Goal: Task Accomplishment & Management: Use online tool/utility

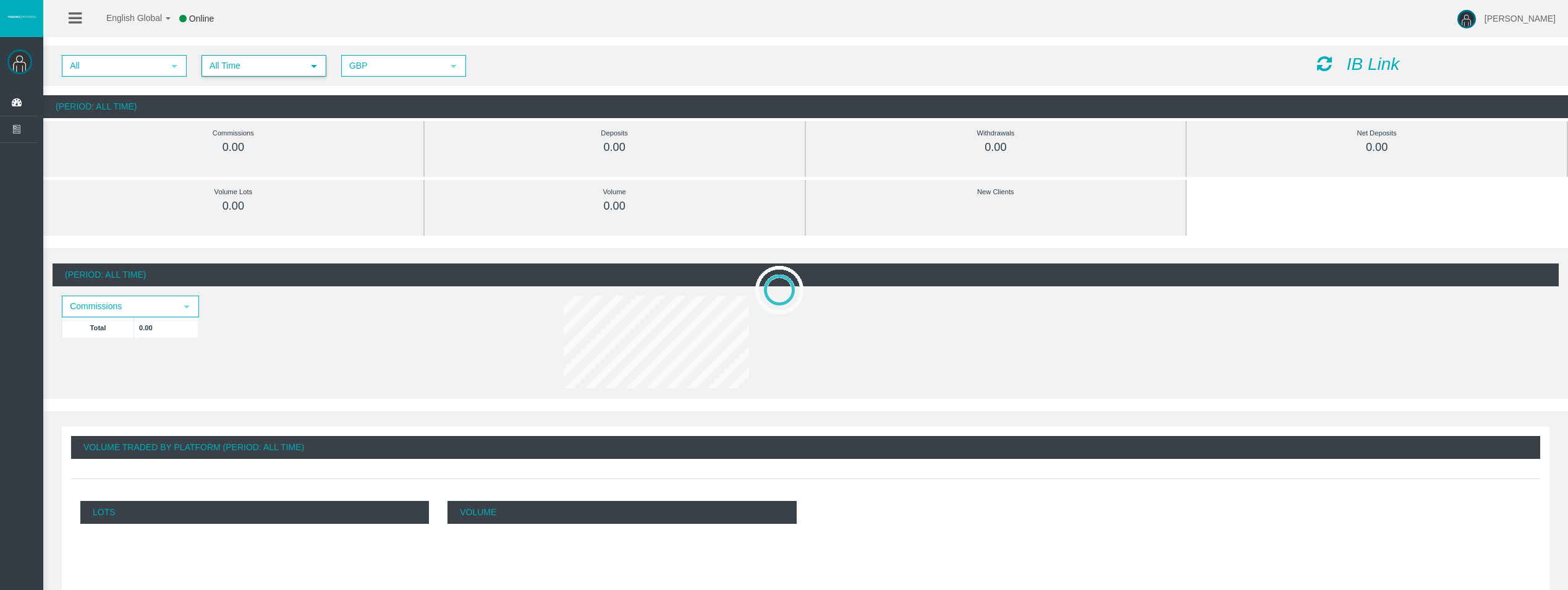
click at [282, 62] on span "All Time" at bounding box center [253, 66] width 100 height 20
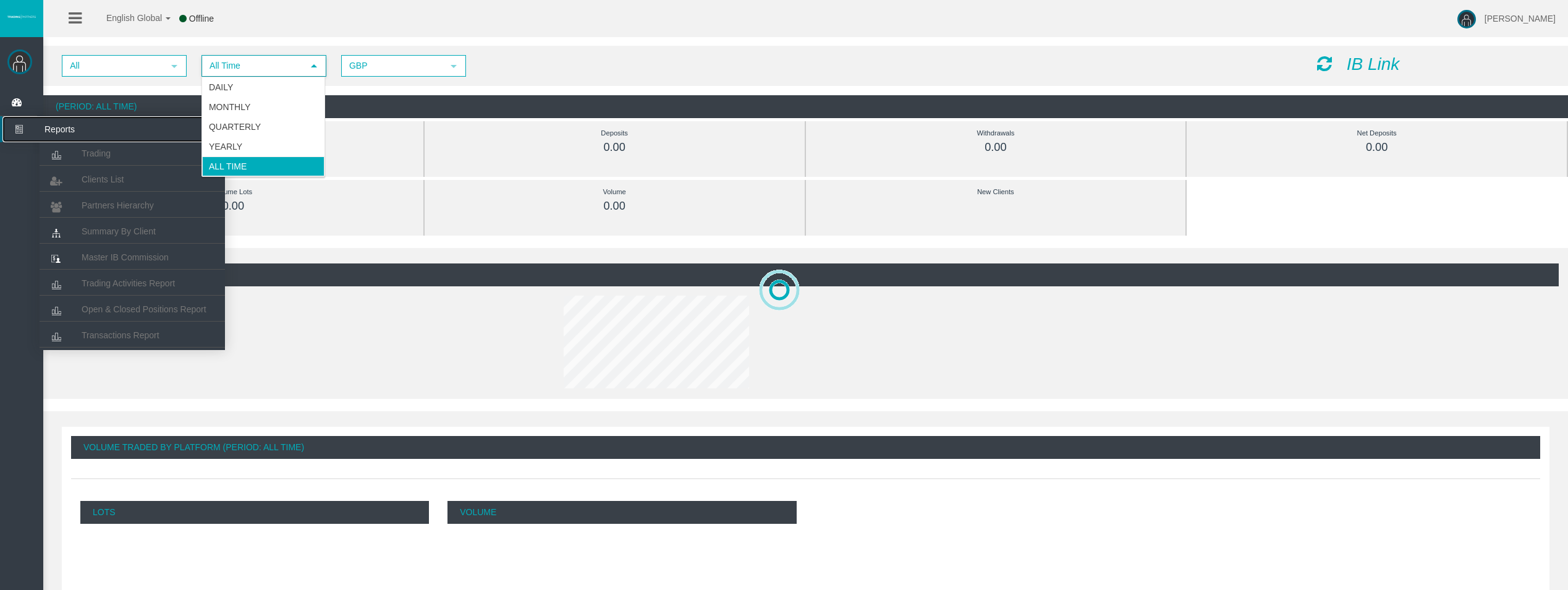
click at [21, 123] on icon at bounding box center [19, 129] width 33 height 26
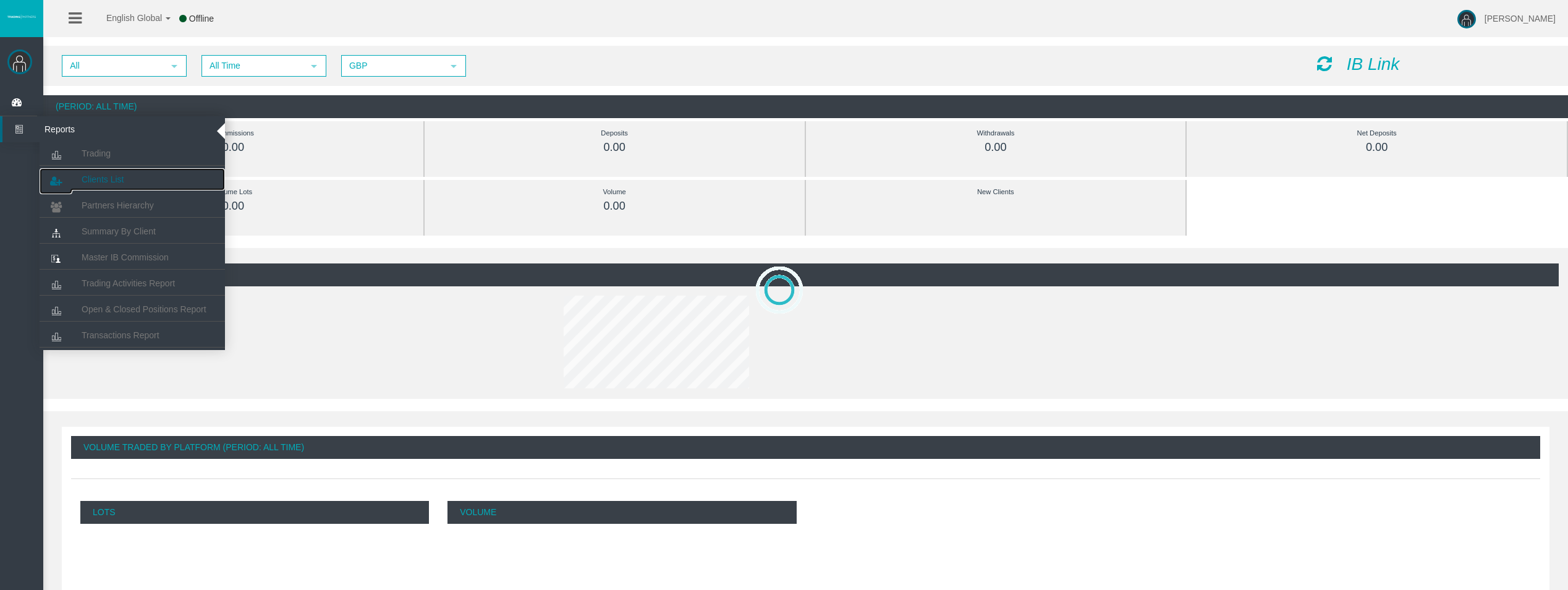
click at [105, 181] on span "Clients List" at bounding box center [102, 180] width 42 height 10
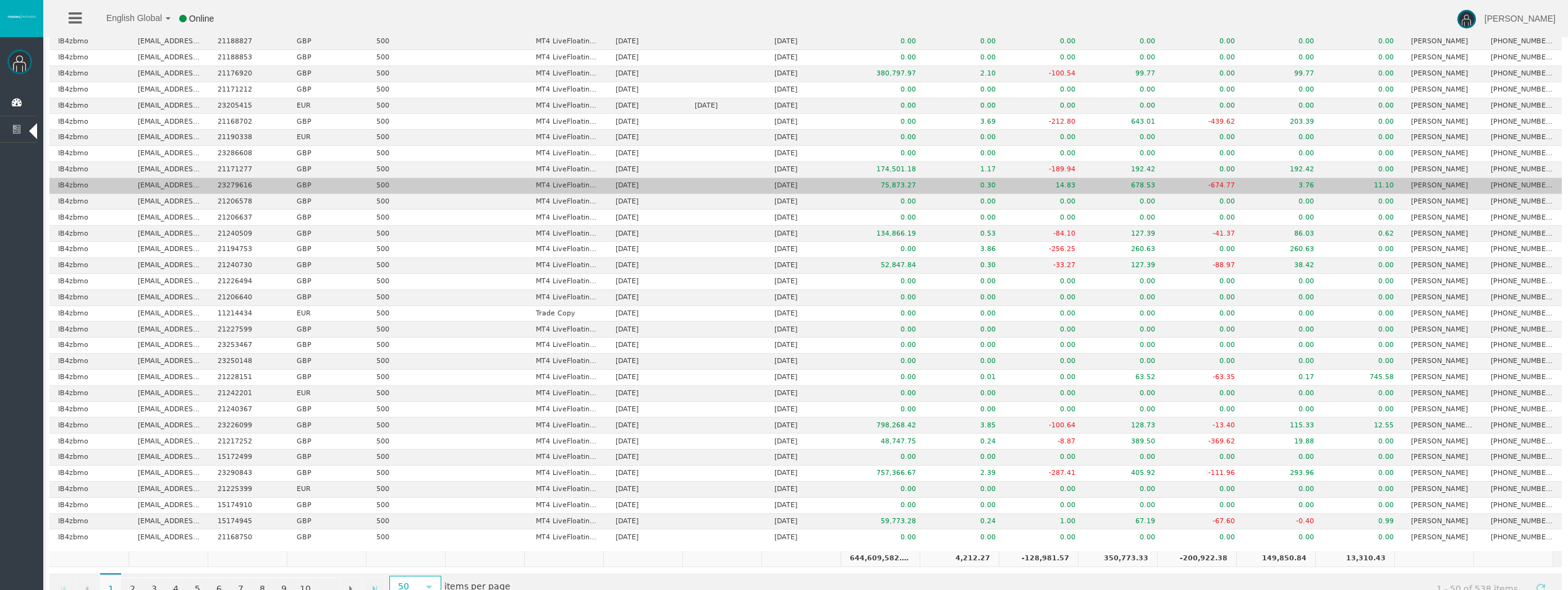
scroll to position [448, 0]
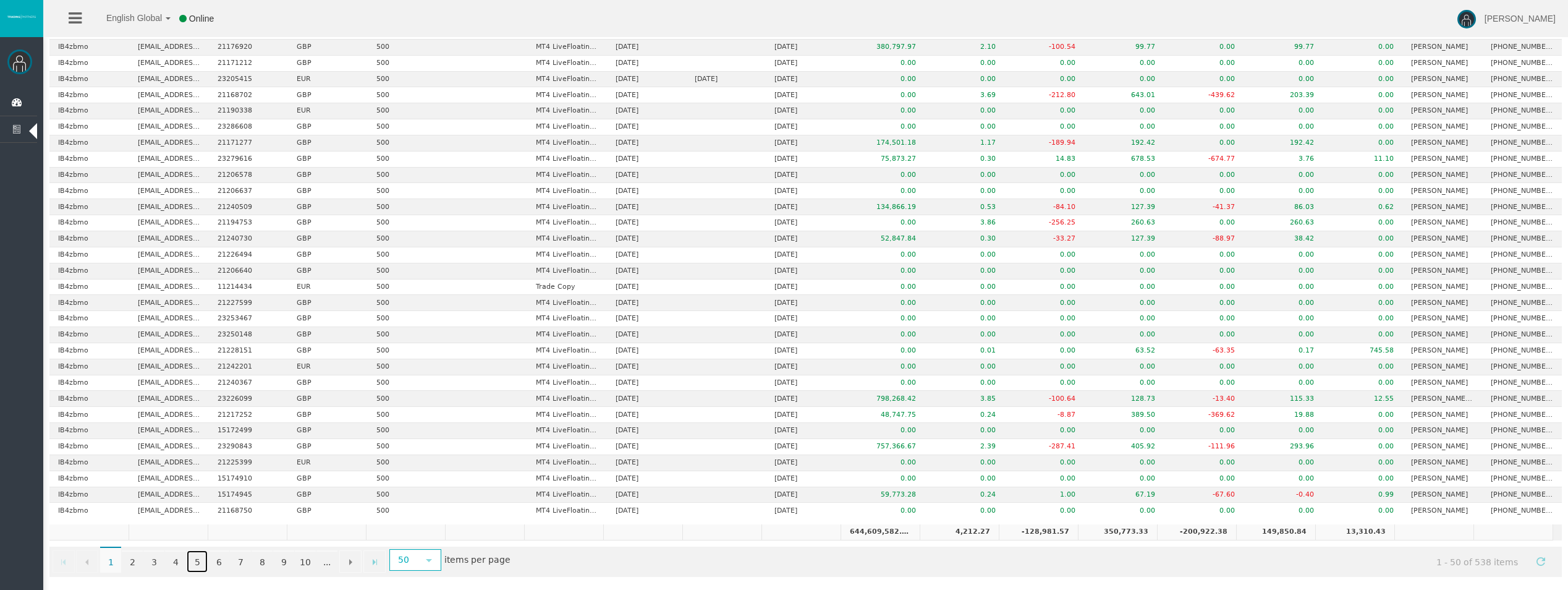
click at [200, 561] on link "5" at bounding box center [197, 562] width 21 height 22
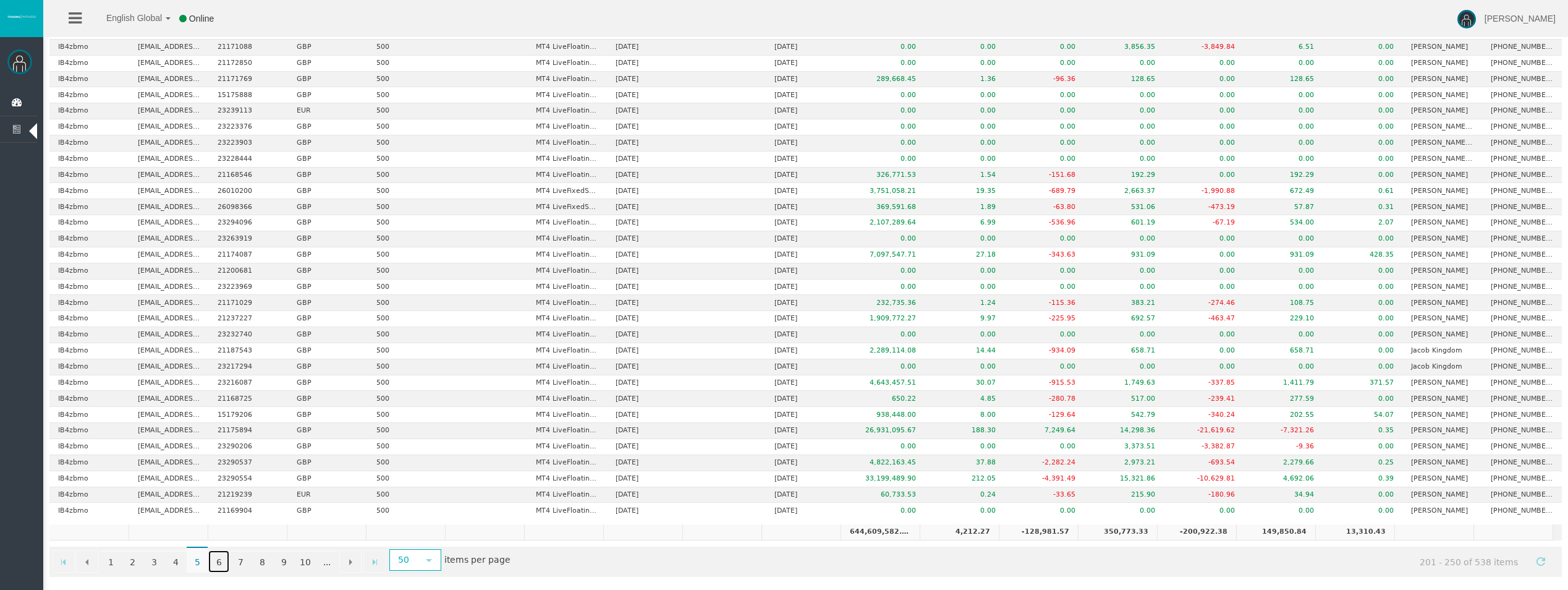
click at [225, 559] on link "6" at bounding box center [219, 562] width 21 height 22
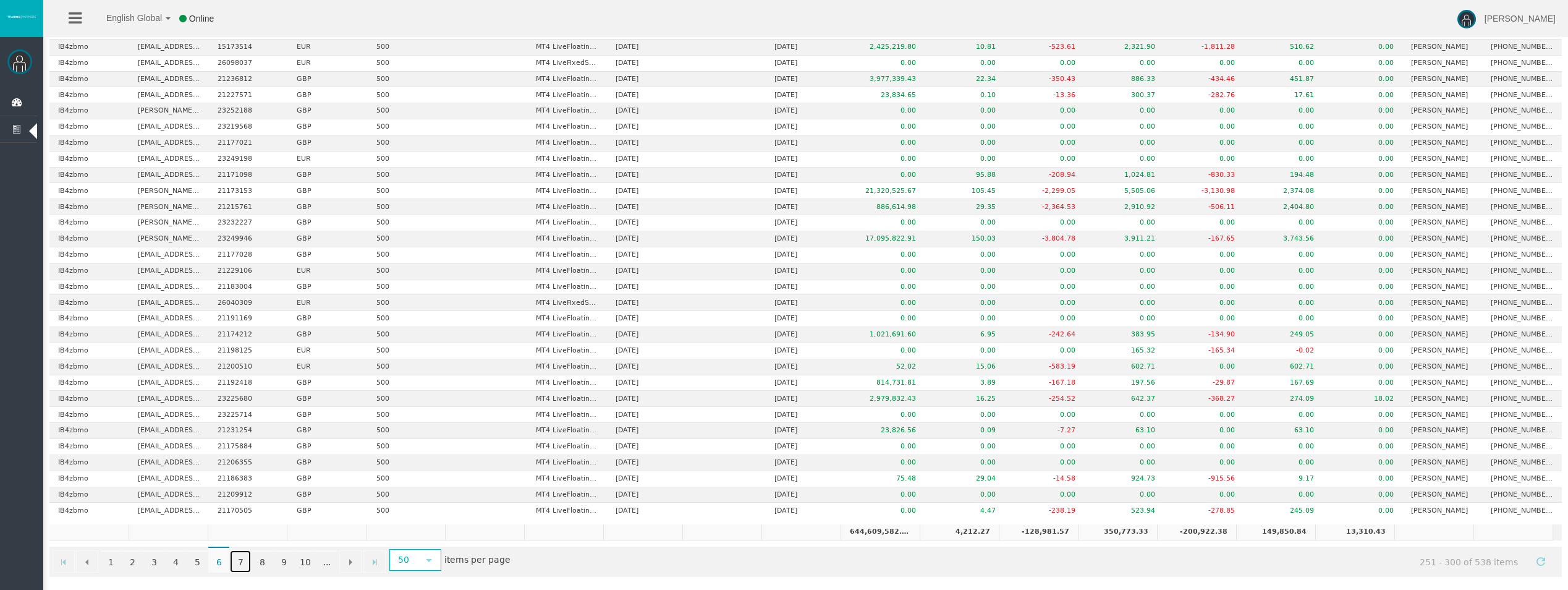
click at [237, 561] on link "7" at bounding box center [240, 562] width 21 height 22
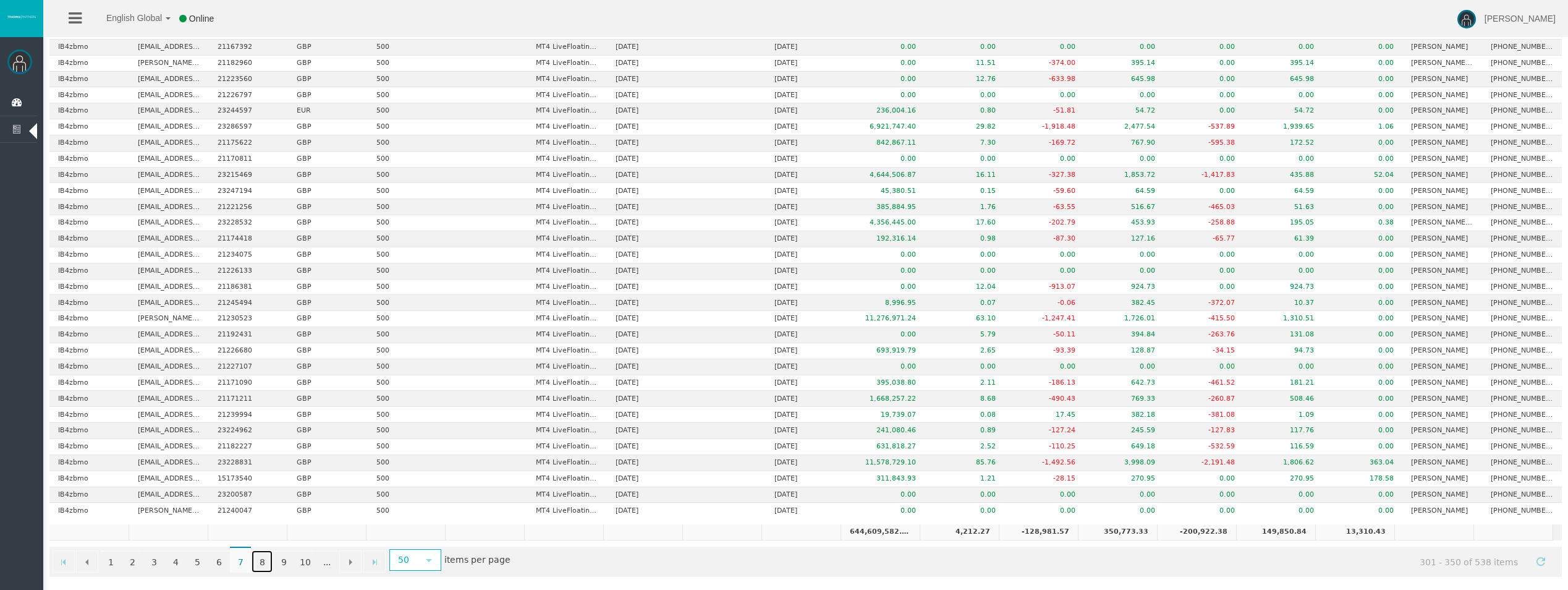
click at [271, 564] on link "8" at bounding box center [262, 562] width 21 height 22
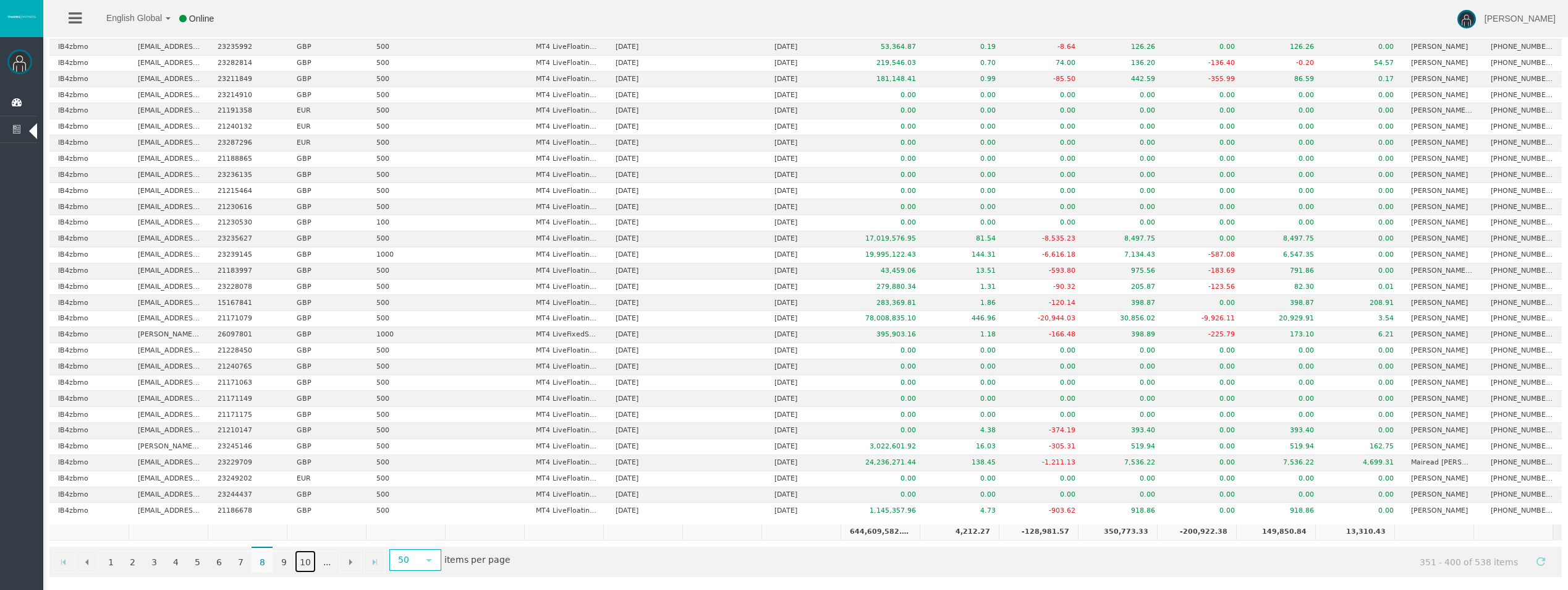
click at [298, 560] on link "10" at bounding box center [305, 562] width 21 height 22
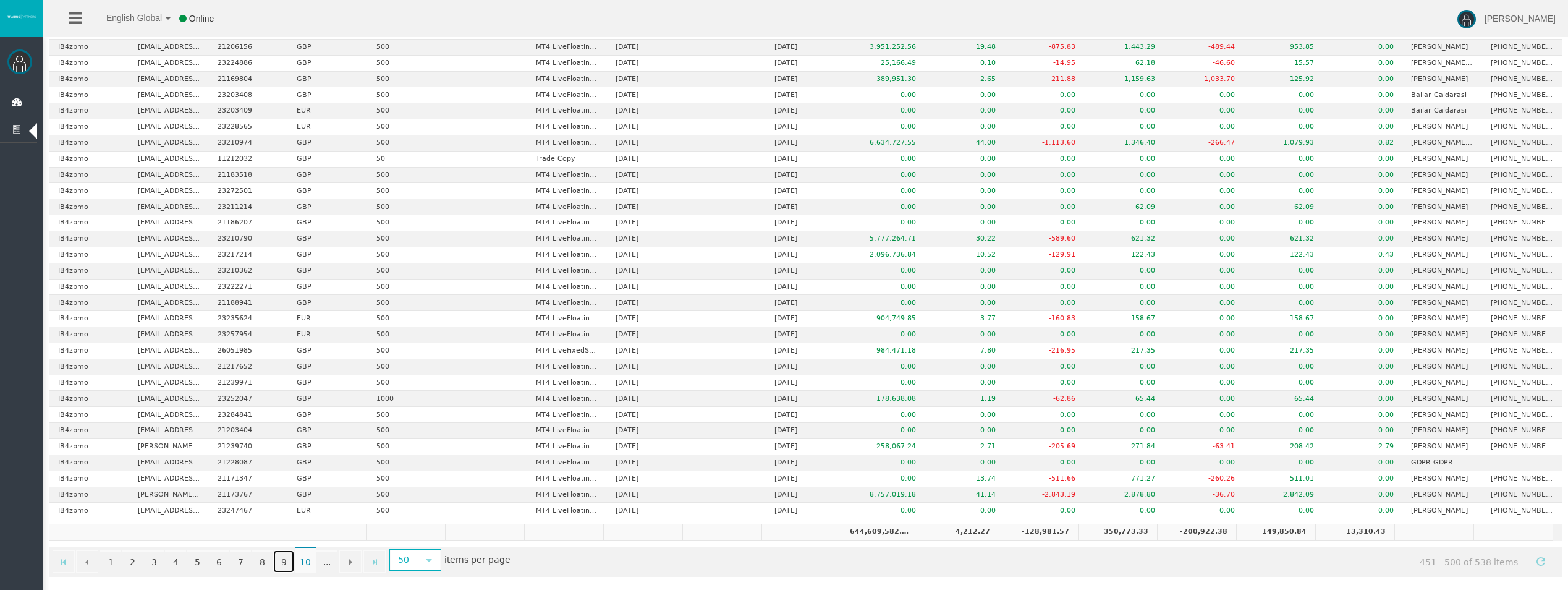
click at [284, 558] on link "9" at bounding box center [283, 562] width 21 height 22
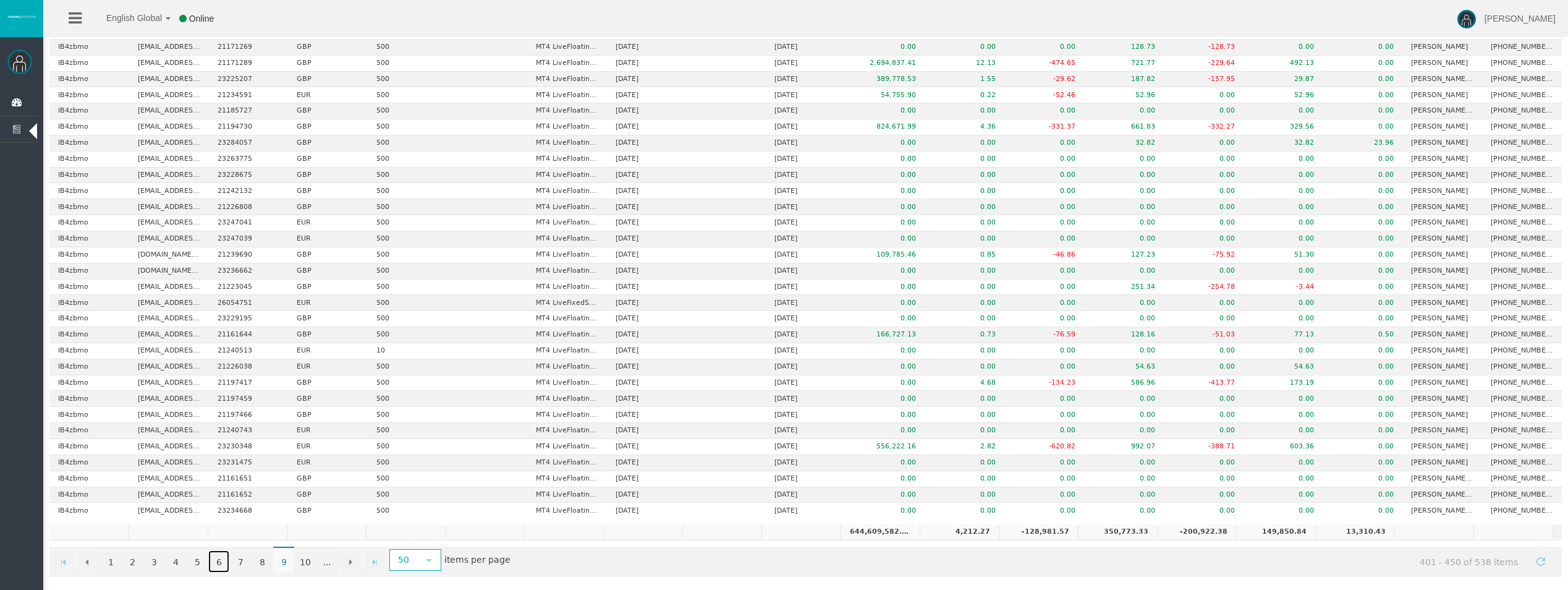
click at [225, 564] on link "6" at bounding box center [219, 562] width 21 height 22
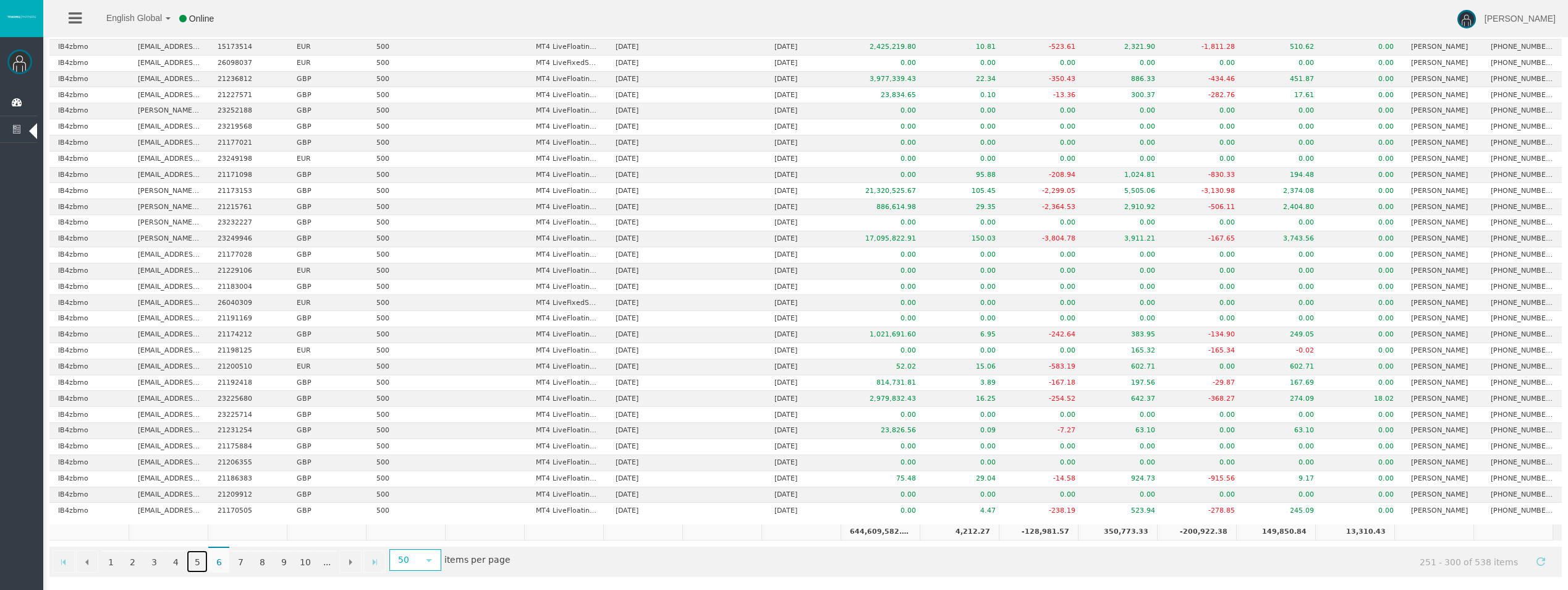
click at [193, 564] on link "5" at bounding box center [197, 562] width 21 height 22
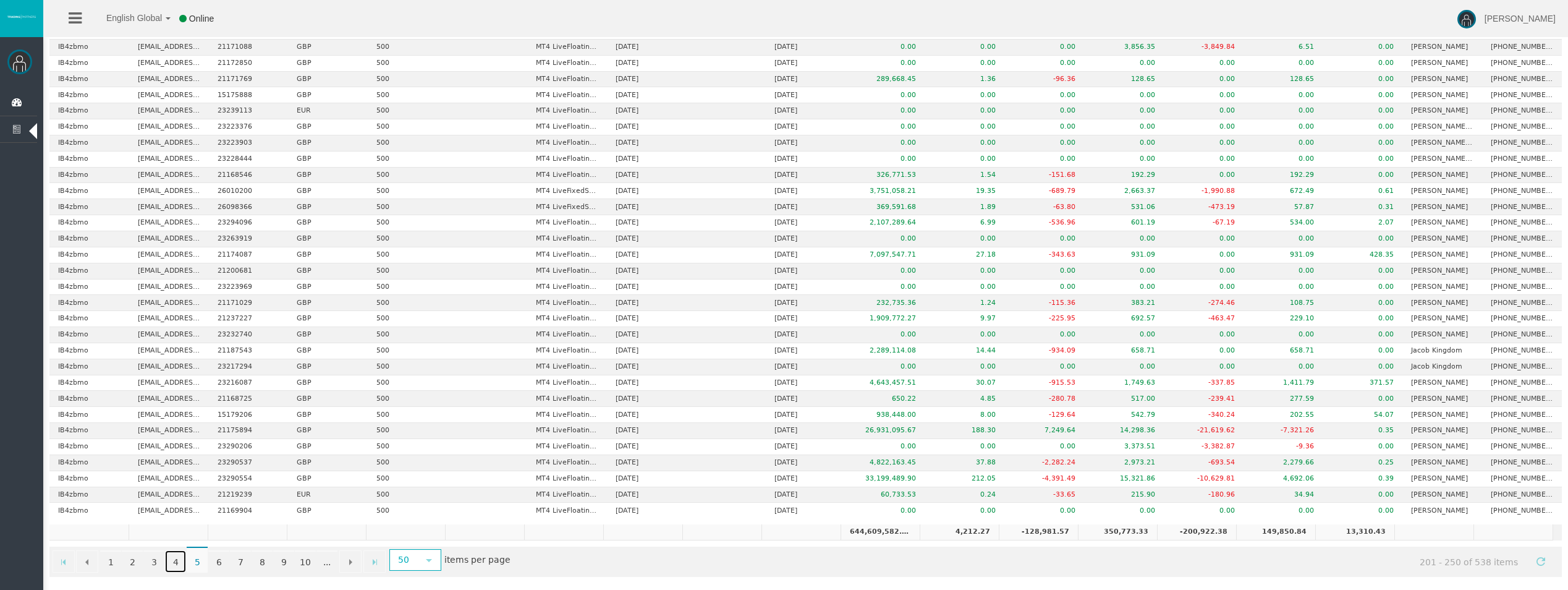
click at [181, 566] on link "4" at bounding box center [175, 562] width 21 height 22
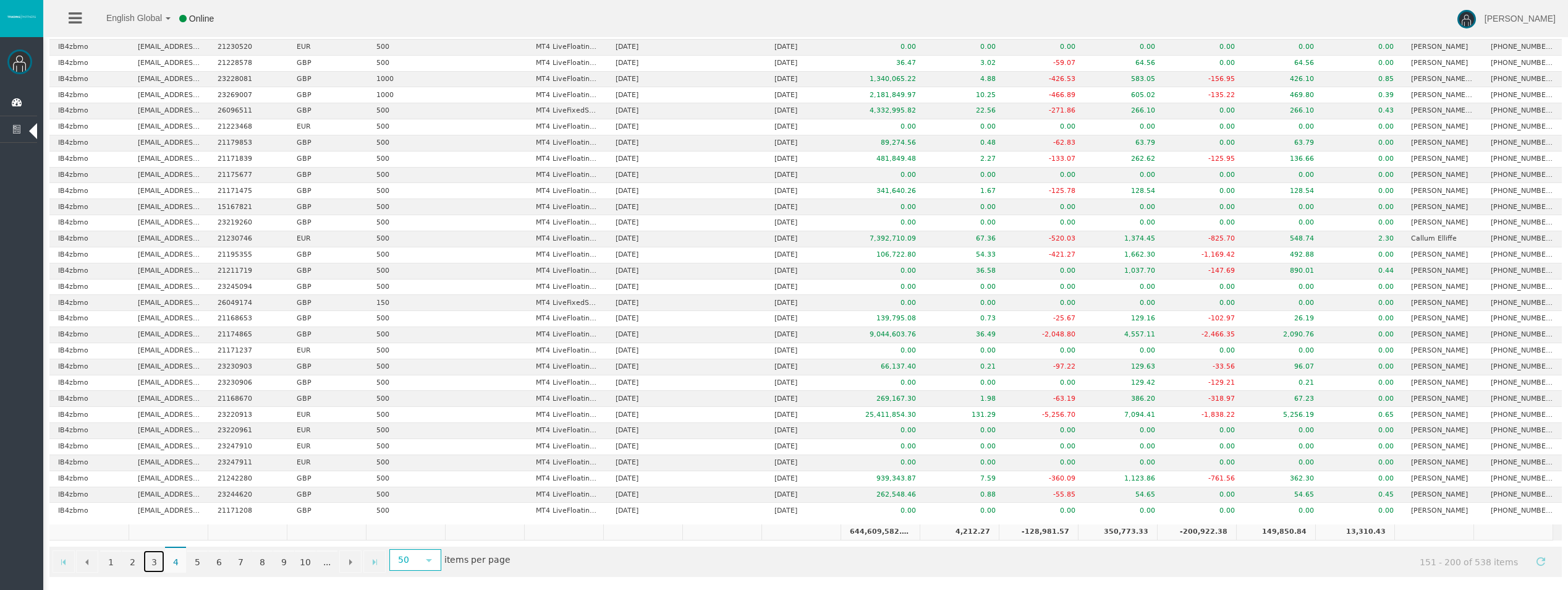
click at [151, 558] on link "3" at bounding box center [154, 562] width 21 height 22
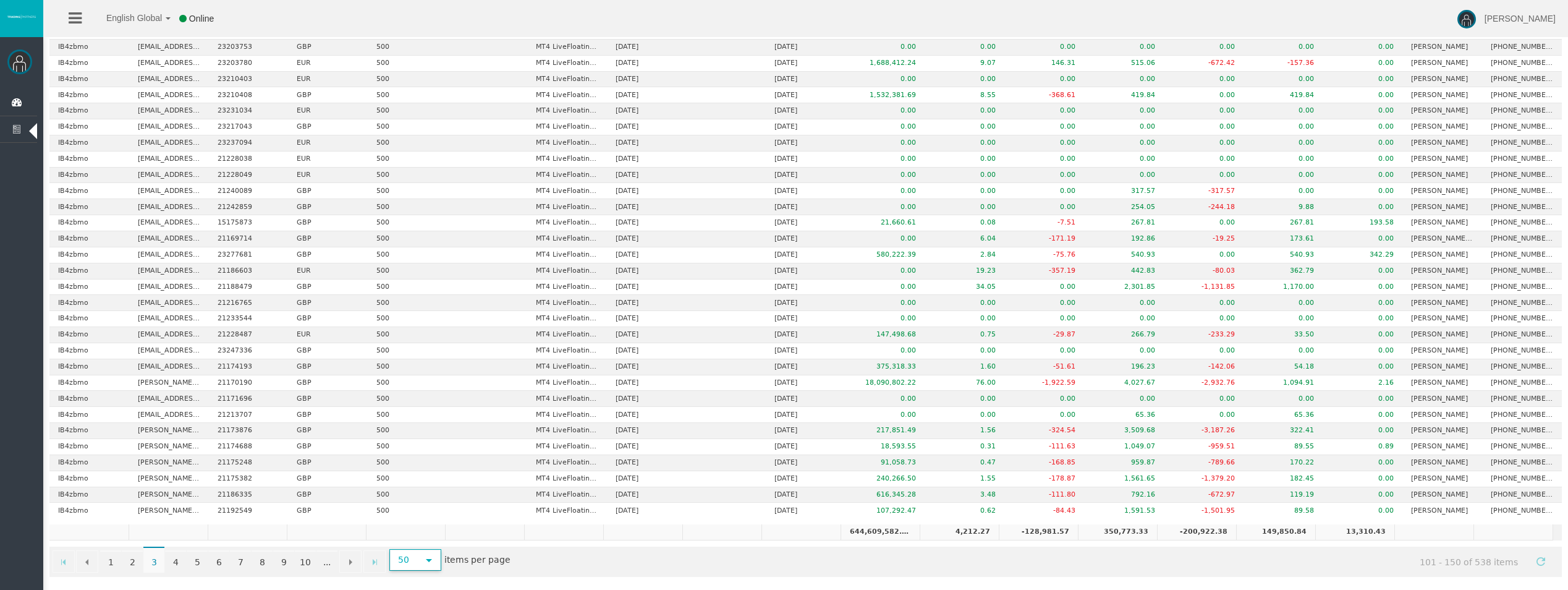
click at [430, 569] on span "select" at bounding box center [429, 560] width 22 height 20
click at [425, 547] on li "1000" at bounding box center [414, 538] width 48 height 20
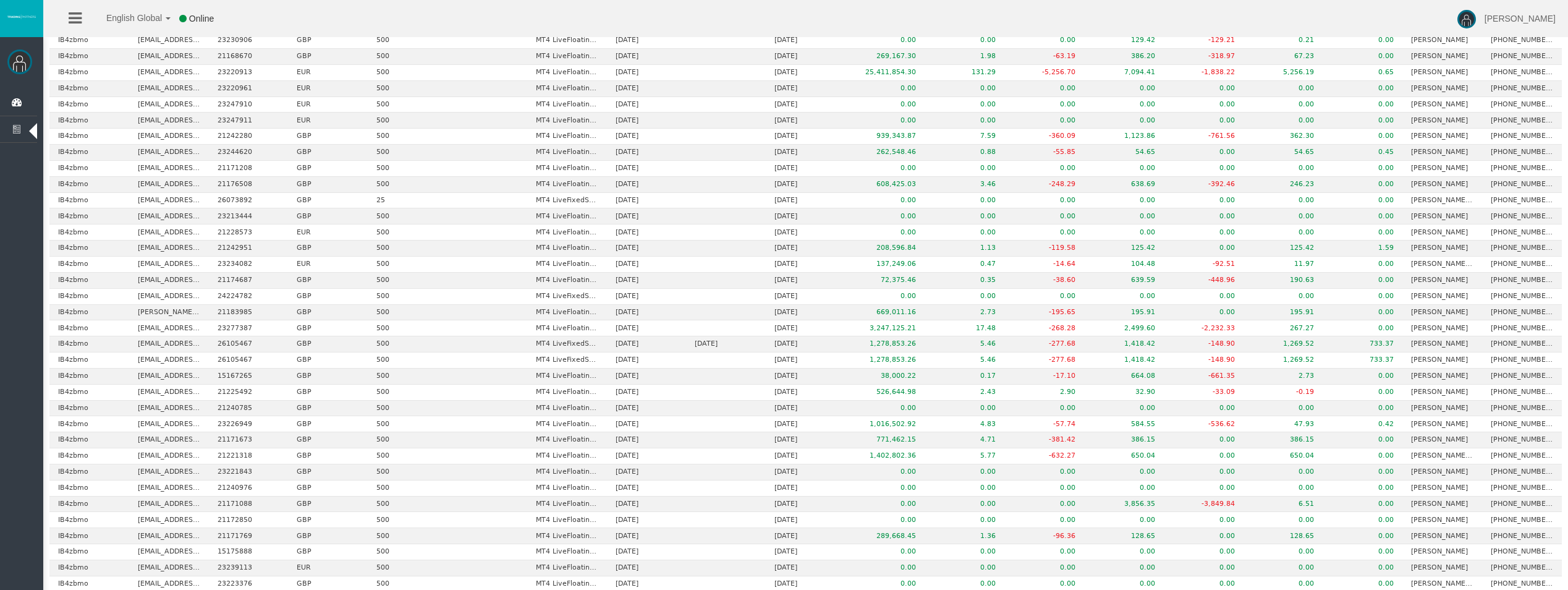
scroll to position [3217, 0]
